Goal: Information Seeking & Learning: Learn about a topic

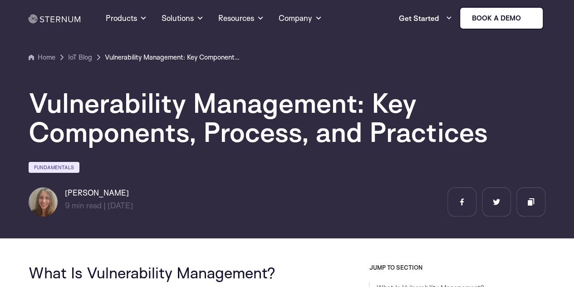
click at [286, 228] on section "Home IoT Blog" at bounding box center [287, 116] width 574 height 244
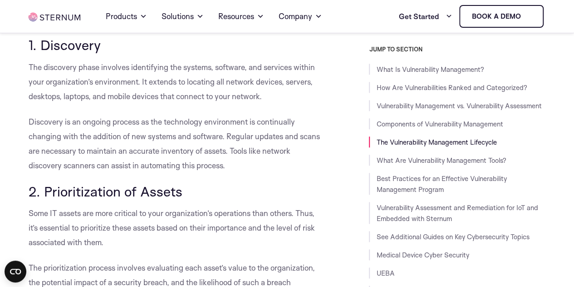
scroll to position [2158, 0]
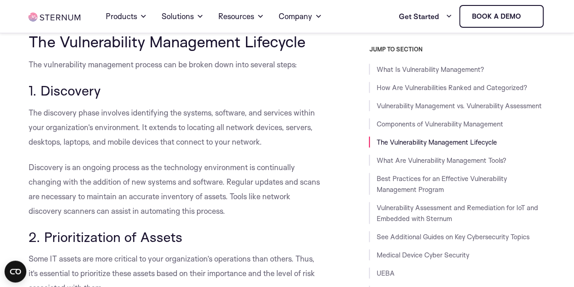
click at [84, 99] on span "1. Discovery" at bounding box center [65, 90] width 72 height 17
copy span "Discovery"
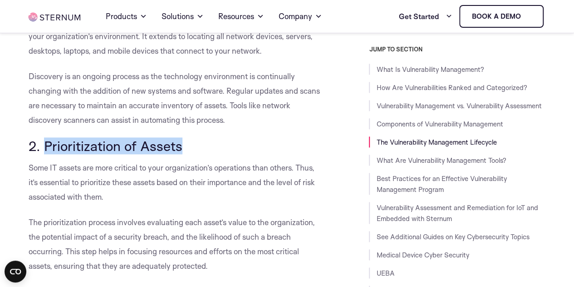
drag, startPoint x: 180, startPoint y: 163, endPoint x: 45, endPoint y: 165, distance: 135.3
click at [45, 154] on span "2. Prioritization of Assets" at bounding box center [106, 145] width 154 height 17
copy span "Prioritization of Assets"
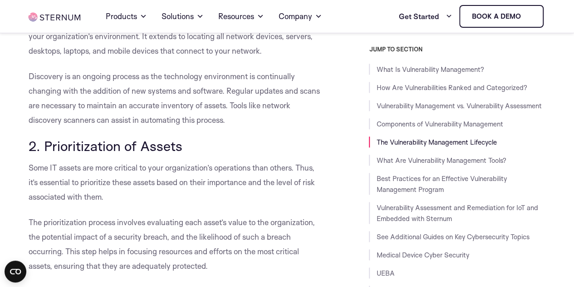
click at [183, 124] on span "Discovery is an ongoing process as the technology environment is continually ch…" at bounding box center [175, 97] width 292 height 53
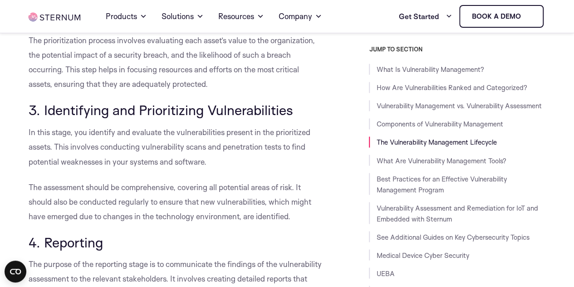
scroll to position [2476, 0]
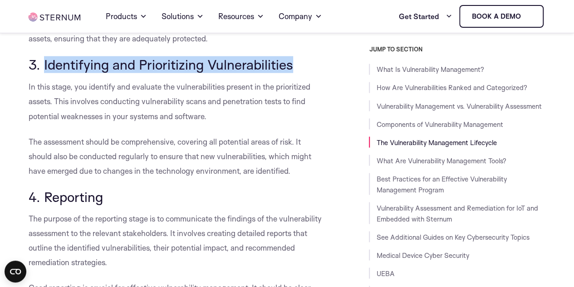
drag, startPoint x: 44, startPoint y: 81, endPoint x: 291, endPoint y: 85, distance: 247.5
click at [291, 73] on span "3. Identifying and Prioritizing Vulnerabilities" at bounding box center [161, 64] width 265 height 17
copy span "Identifying and Prioritizing Vulnerabilities"
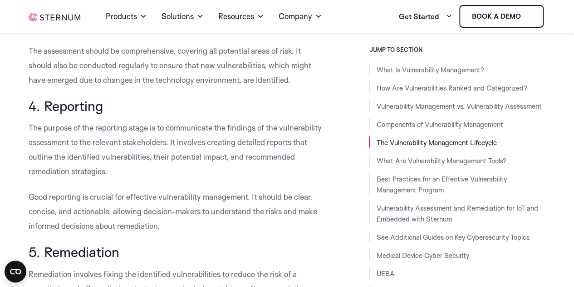
click at [84, 114] on span "4. Reporting" at bounding box center [66, 105] width 74 height 17
copy span "Reporting"
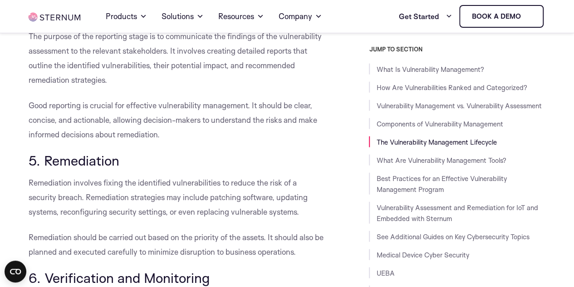
click at [90, 168] on span "5. Remediation" at bounding box center [74, 160] width 91 height 17
copy span "Remediation"
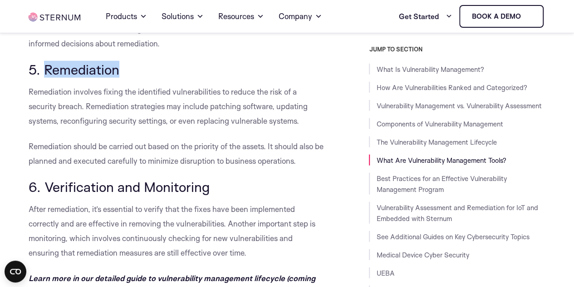
scroll to position [2840, 0]
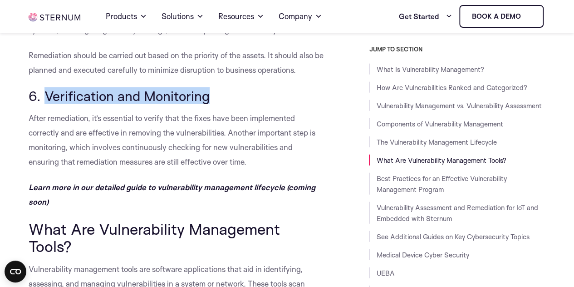
drag, startPoint x: 210, startPoint y: 113, endPoint x: 48, endPoint y: 114, distance: 162.1
click at [48, 104] on h3 "6. Verification and Monitoring" at bounding box center [177, 95] width 296 height 15
copy span "Verification and Monitoring"
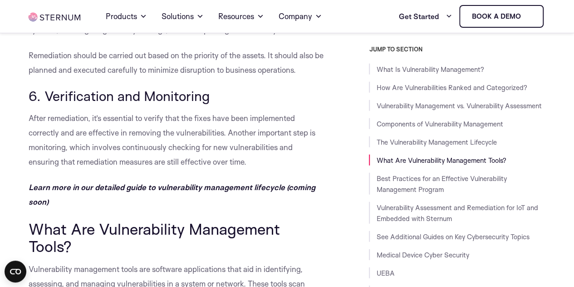
click at [229, 254] on span "What Are Vulnerability Management Tools?" at bounding box center [155, 237] width 252 height 36
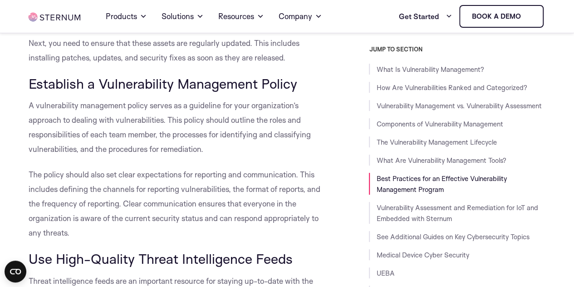
scroll to position [3566, 0]
